Goal: Transaction & Acquisition: Purchase product/service

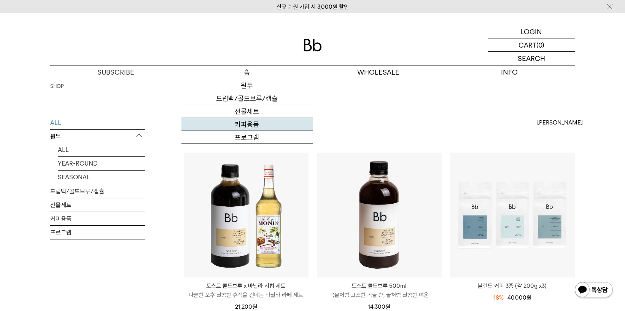
click at [249, 124] on link "커피용품" at bounding box center [246, 124] width 131 height 13
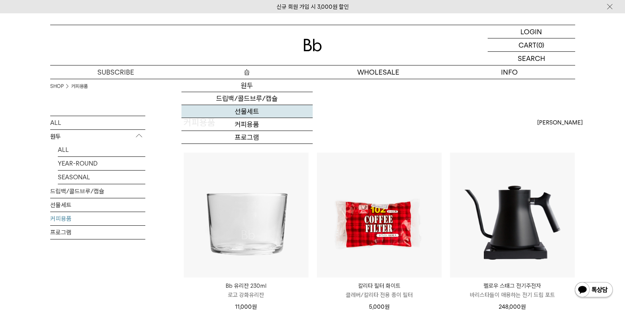
click at [251, 116] on link "선물세트" at bounding box center [246, 111] width 131 height 13
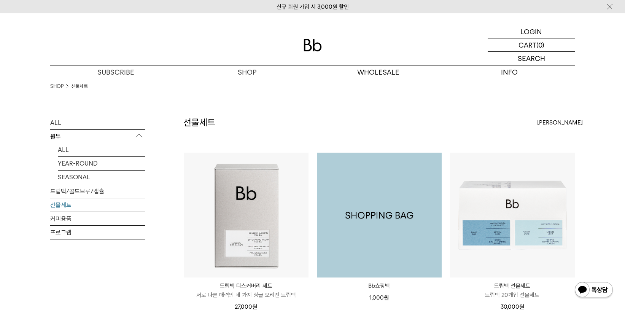
click at [381, 204] on img at bounding box center [379, 214] width 125 height 125
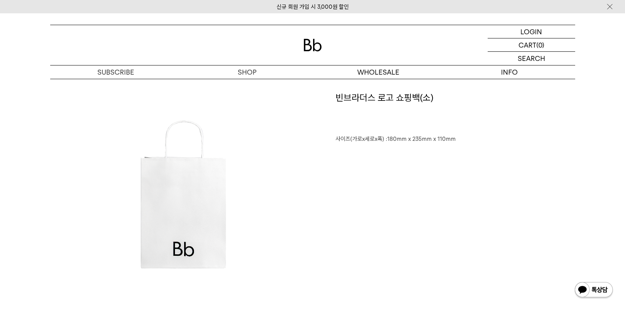
scroll to position [368, 0]
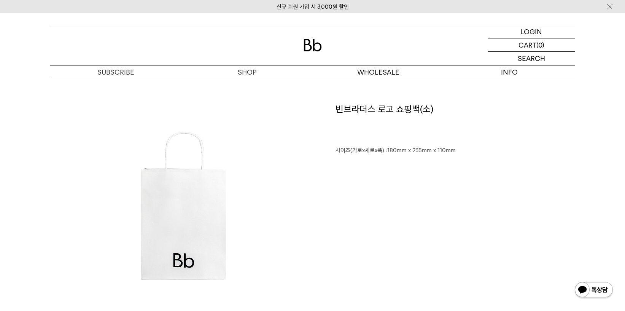
drag, startPoint x: 336, startPoint y: 151, endPoint x: 459, endPoint y: 156, distance: 123.3
click at [459, 156] on div "﻿빈브라더스 로고 쇼핑백(소) ﻿사이즈(가로x세로x폭) :180mm x 235mm x 110mm" at bounding box center [444, 205] width 262 height 204
copy p "사이즈(가로x세로x폭) :180mm x 235mm x 110mm"
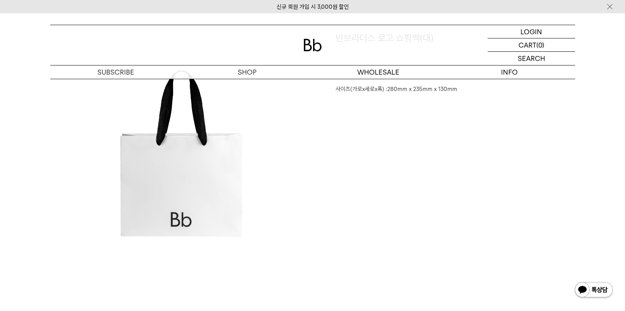
scroll to position [936, 0]
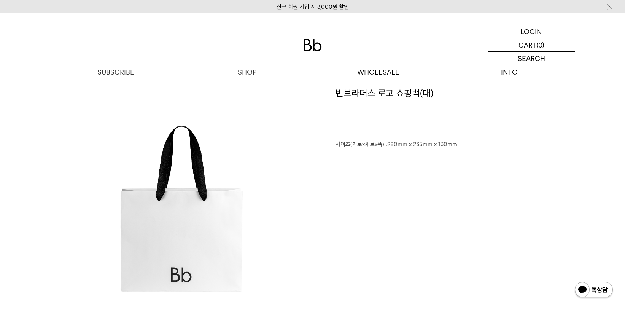
click at [339, 143] on p "﻿사이즈(가로x세로x폭) :280mm x 235mm x 130mm" at bounding box center [455, 139] width 240 height 19
drag, startPoint x: 336, startPoint y: 144, endPoint x: 459, endPoint y: 146, distance: 122.8
click at [459, 146] on p "﻿사이즈(가로x세로x폭) :280mm x 235mm x 130mm" at bounding box center [455, 139] width 240 height 19
copy p "사이즈(가로x세로x폭) :280mm x 235mm x 130mm"
